Goal: Information Seeking & Learning: Learn about a topic

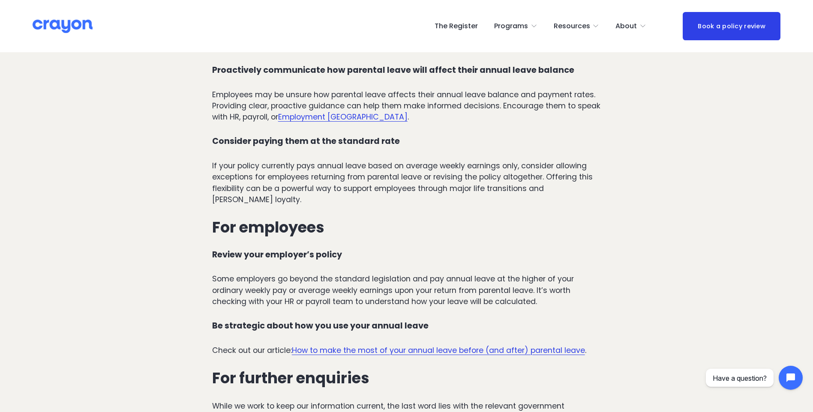
scroll to position [2744, 0]
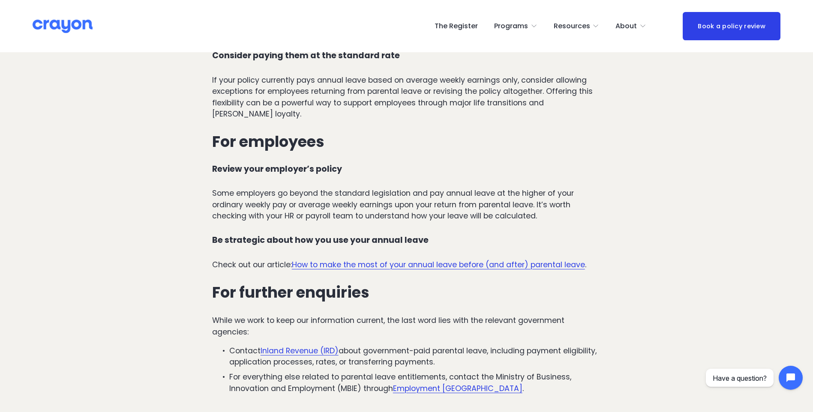
click at [413, 260] on link "How to make the most of your annual leave before (and after) parental leave" at bounding box center [438, 265] width 293 height 10
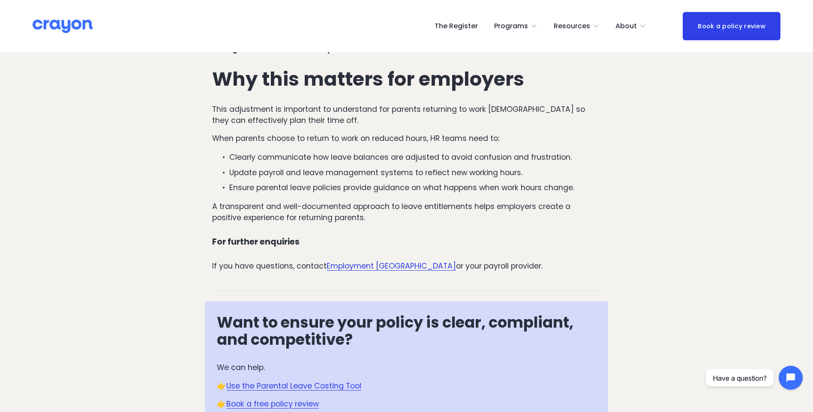
scroll to position [943, 0]
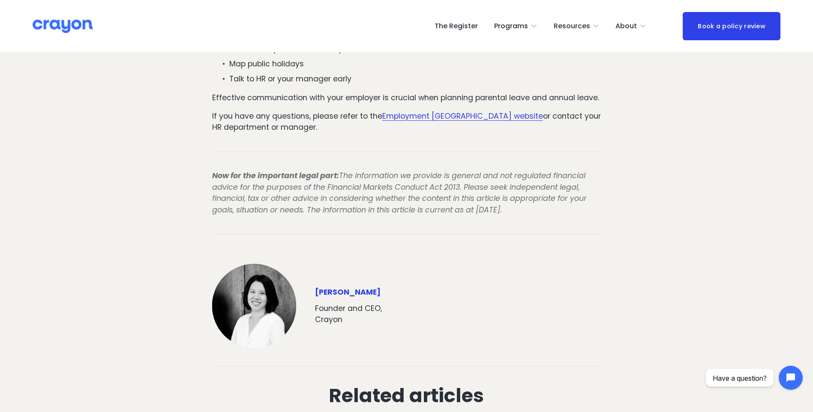
scroll to position [1629, 0]
